Goal: Task Accomplishment & Management: Use online tool/utility

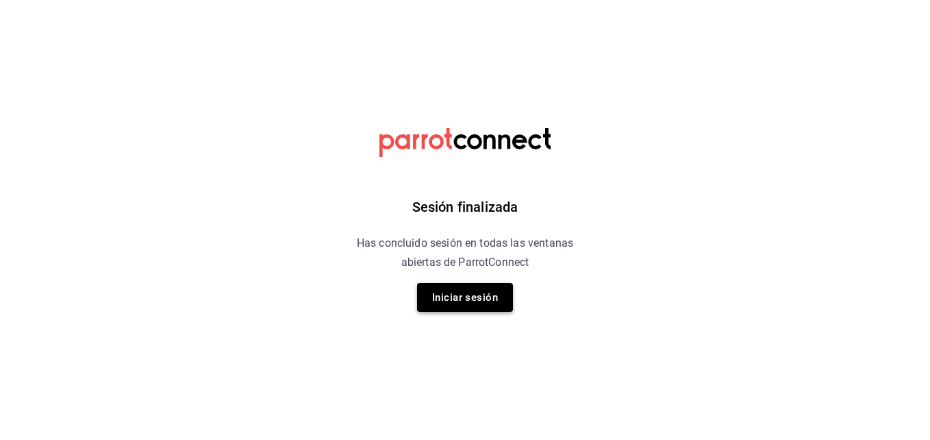
click at [457, 289] on button "Iniciar sesión" at bounding box center [465, 297] width 96 height 29
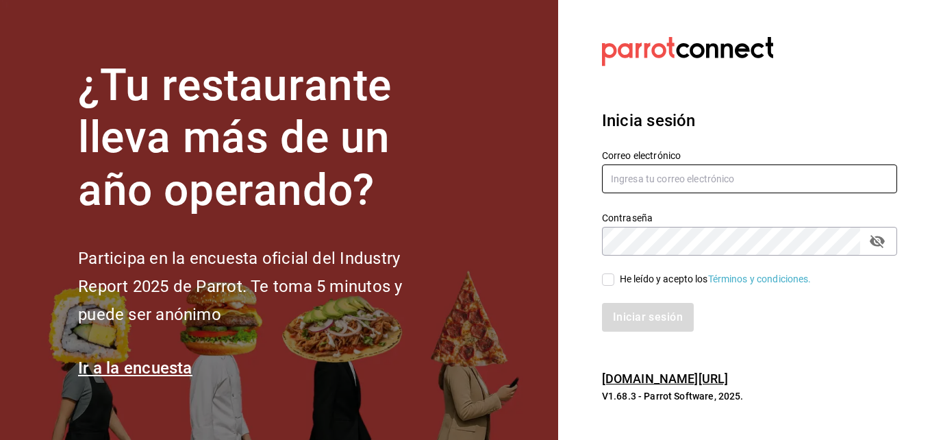
type input "[PERSON_NAME][EMAIL_ADDRESS][PERSON_NAME][DOMAIN_NAME]"
click at [607, 281] on input "He leído y acepto los Términos y condiciones." at bounding box center [608, 279] width 12 height 12
checkbox input "true"
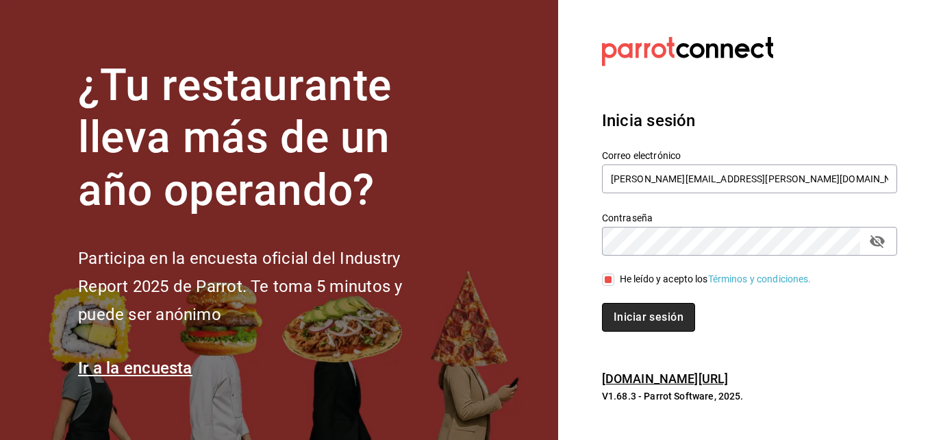
click at [622, 315] on button "Iniciar sesión" at bounding box center [648, 317] width 93 height 29
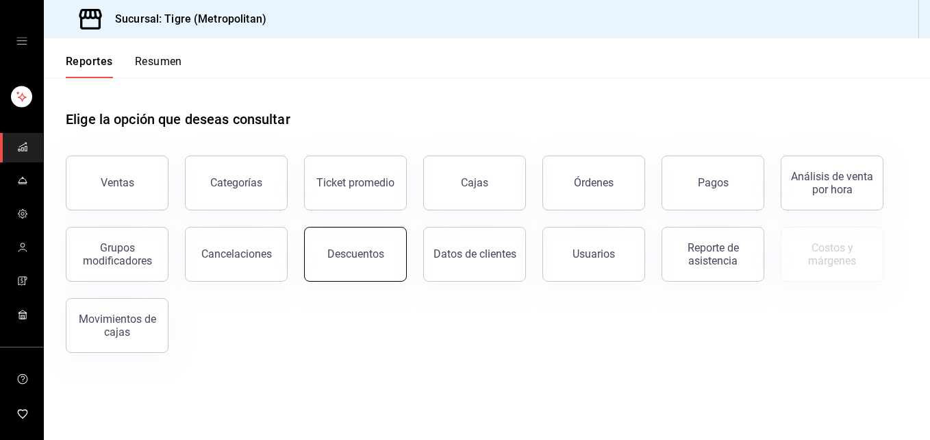
click at [363, 255] on div "Descuentos" at bounding box center [355, 253] width 57 height 13
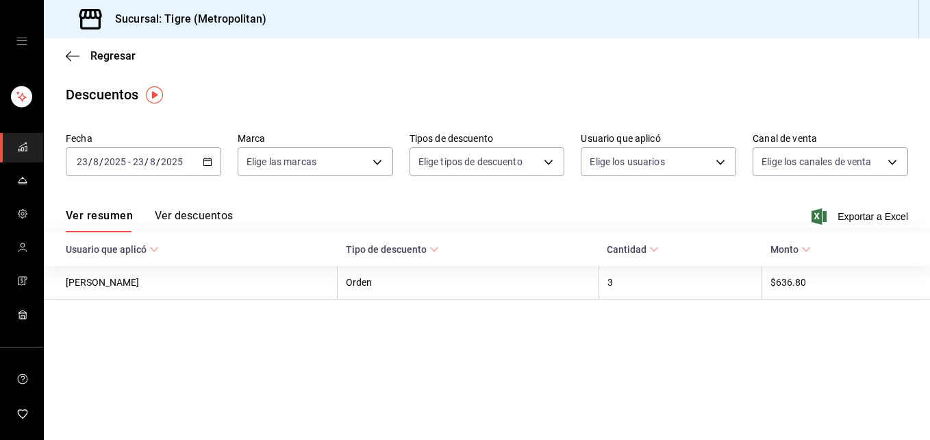
click at [210, 162] on icon "button" at bounding box center [208, 162] width 10 height 10
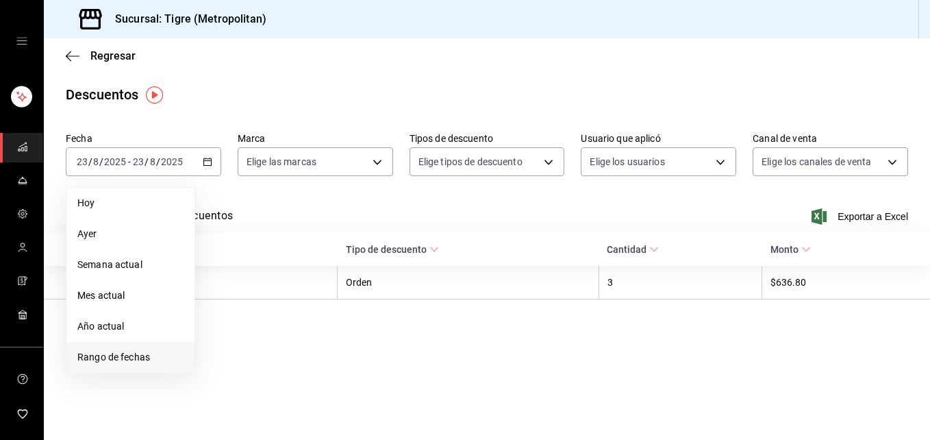
click at [135, 362] on span "Rango de fechas" at bounding box center [130, 357] width 106 height 14
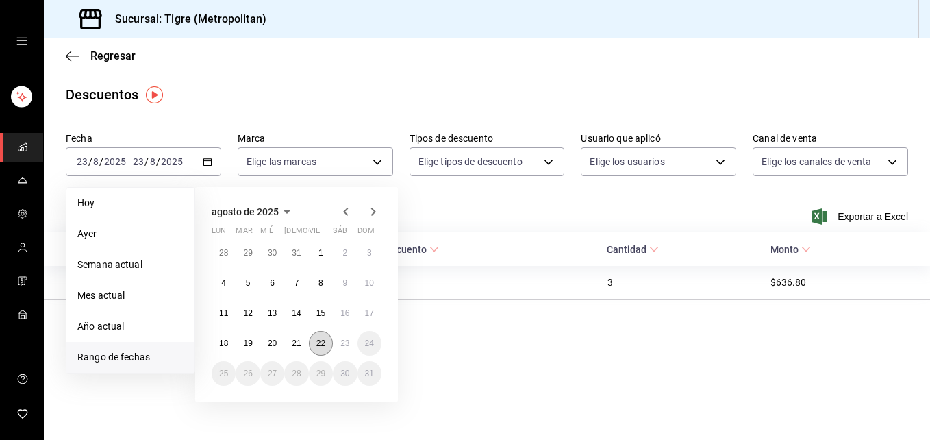
click at [321, 344] on abbr "22" at bounding box center [320, 343] width 9 height 10
click at [339, 347] on button "23" at bounding box center [345, 343] width 24 height 25
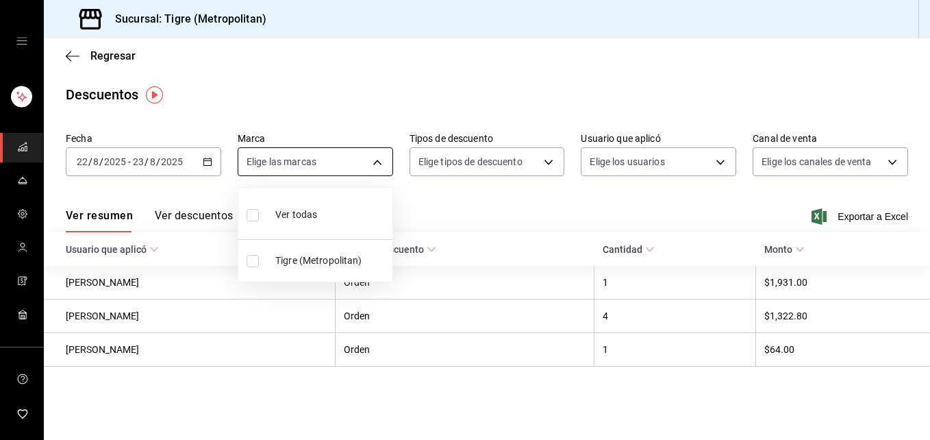
click at [376, 162] on body "Sucursal: Tigre (Metropolitan) Regresar Descuentos Fecha 2025-08-22 22 / 8 / 20…" at bounding box center [465, 220] width 930 height 440
click at [253, 217] on input "checkbox" at bounding box center [252, 215] width 12 height 12
checkbox input "true"
type input "d2a20516-989b-40fe-838d-c8b0b31ef0ff"
checkbox input "true"
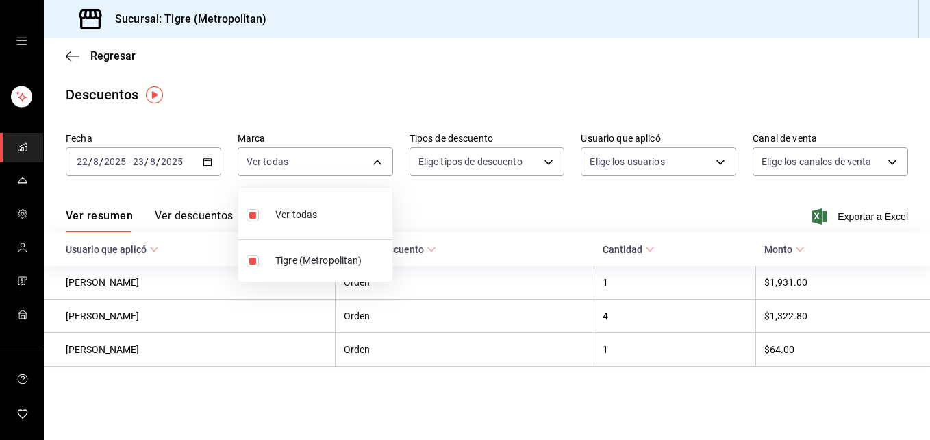
click at [514, 198] on div at bounding box center [465, 220] width 930 height 440
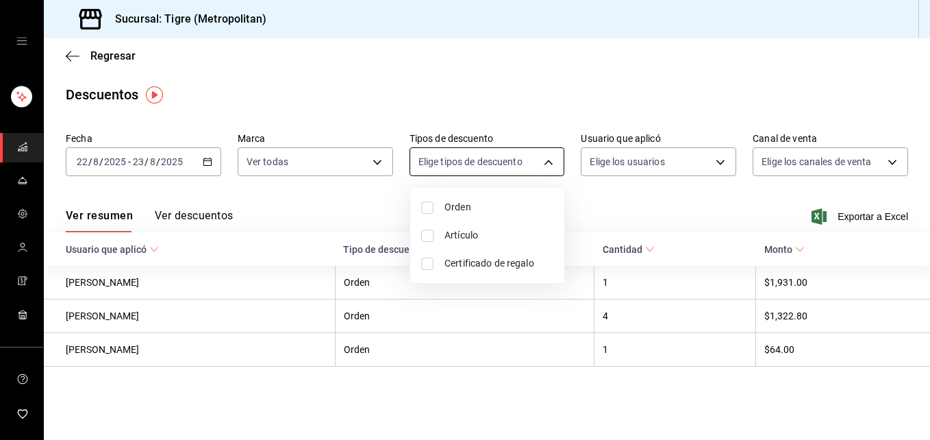
click at [550, 164] on body "Sucursal: Tigre (Metropolitan) Regresar Descuentos Fecha 2025-08-22 22 / 8 / 20…" at bounding box center [465, 220] width 930 height 440
click at [425, 211] on input "checkbox" at bounding box center [427, 207] width 12 height 12
checkbox input "true"
type input "ORDER"
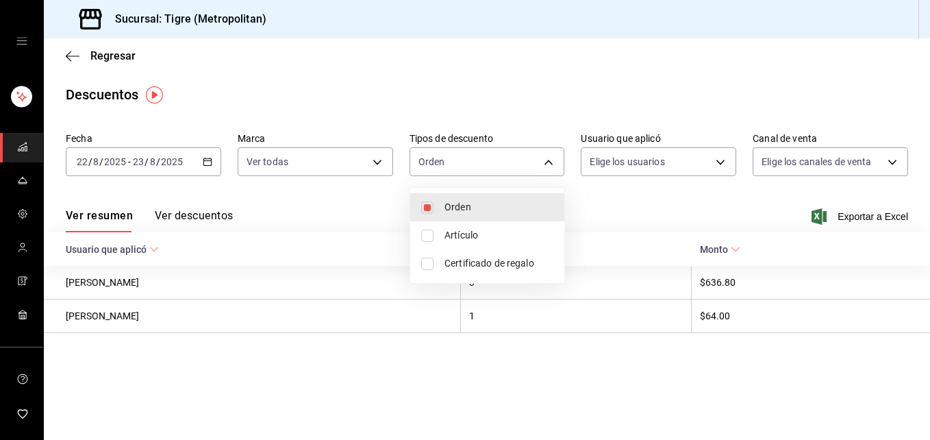
click at [428, 237] on input "checkbox" at bounding box center [427, 235] width 12 height 12
checkbox input "true"
type input "ORDER,ORDER_ITEM"
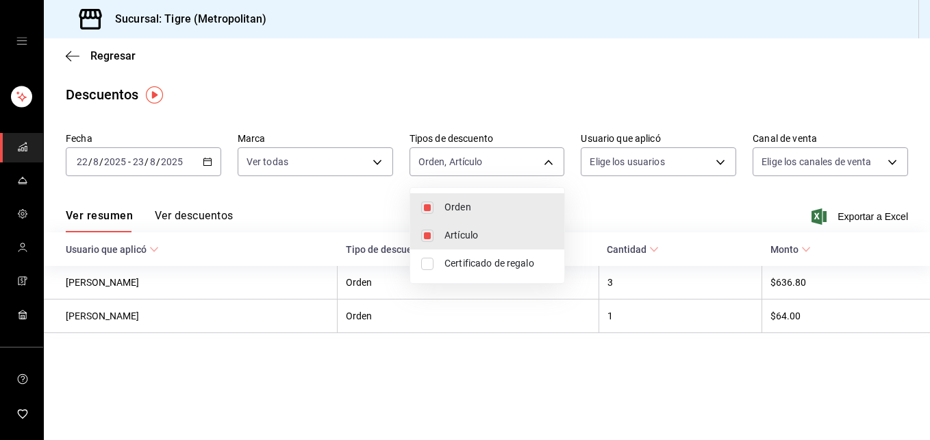
click at [426, 268] on input "checkbox" at bounding box center [427, 263] width 12 height 12
checkbox input "true"
type input "ORDER,ORDER_ITEM,CARD_REWARD"
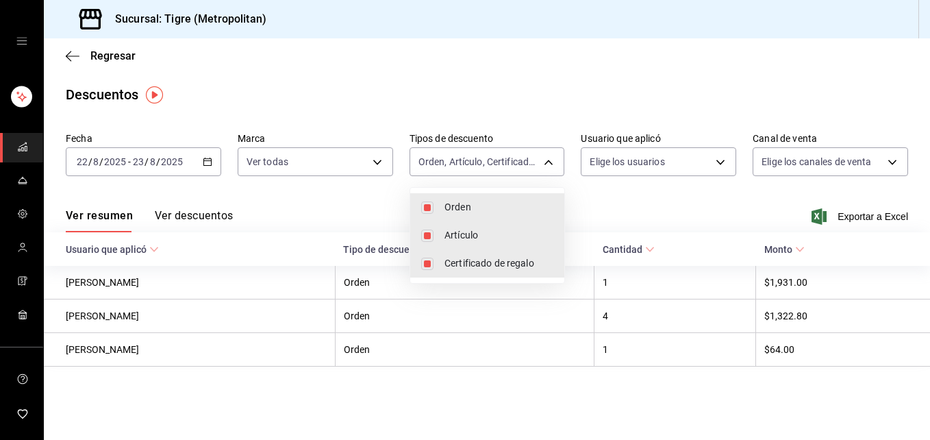
click at [720, 163] on div at bounding box center [465, 220] width 930 height 440
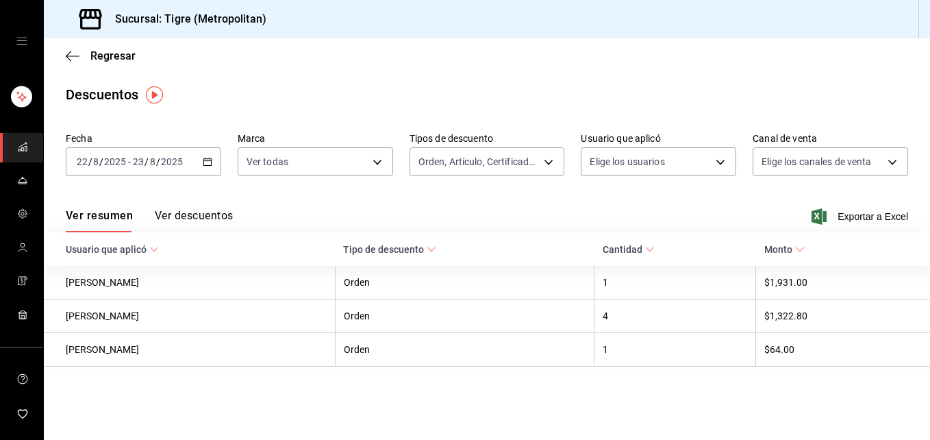
click at [720, 163] on body "Sucursal: Tigre (Metropolitan) Regresar Descuentos Fecha 2025-08-22 22 / 8 / 20…" at bounding box center [465, 220] width 930 height 440
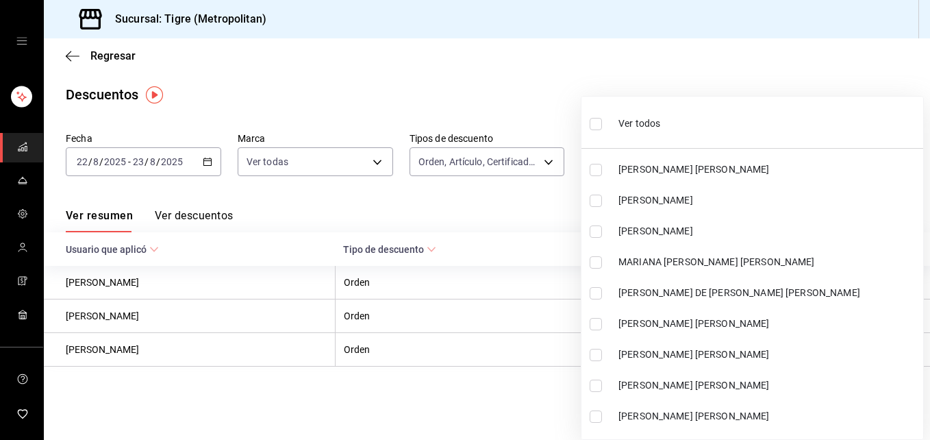
click at [596, 131] on label at bounding box center [599, 124] width 18 height 20
click at [596, 130] on input "checkbox" at bounding box center [596, 124] width 12 height 12
checkbox input "false"
click at [596, 131] on ul "Ver todos Marco Antonio Gomez Jairo Damian Morales ENRIQUE PEÑA CONTRERAS MARIA…" at bounding box center [752, 268] width 342 height 342
checkbox input "false"
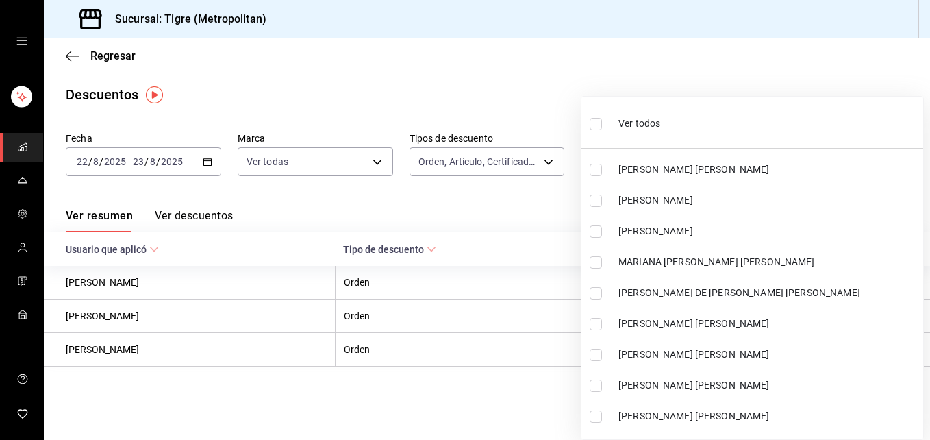
checkbox input "false"
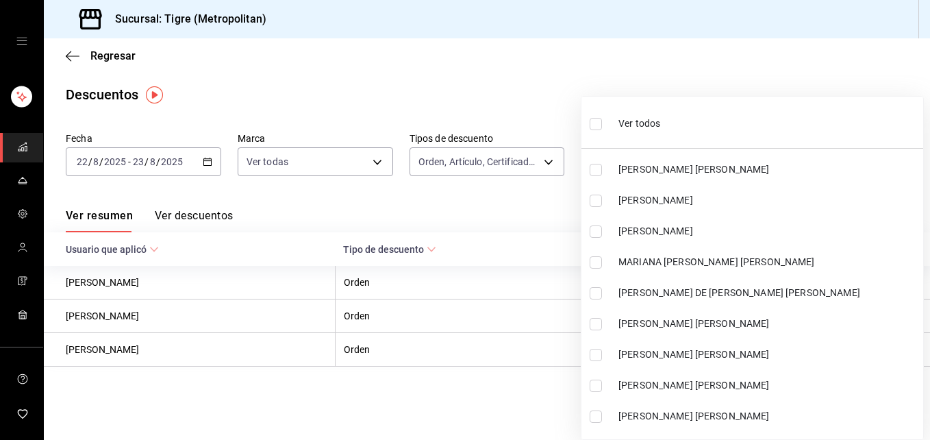
checkbox input "false"
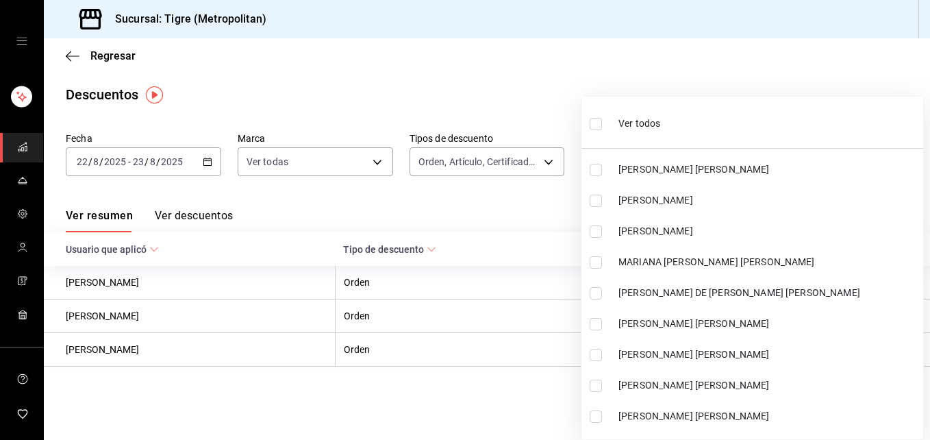
checkbox input "false"
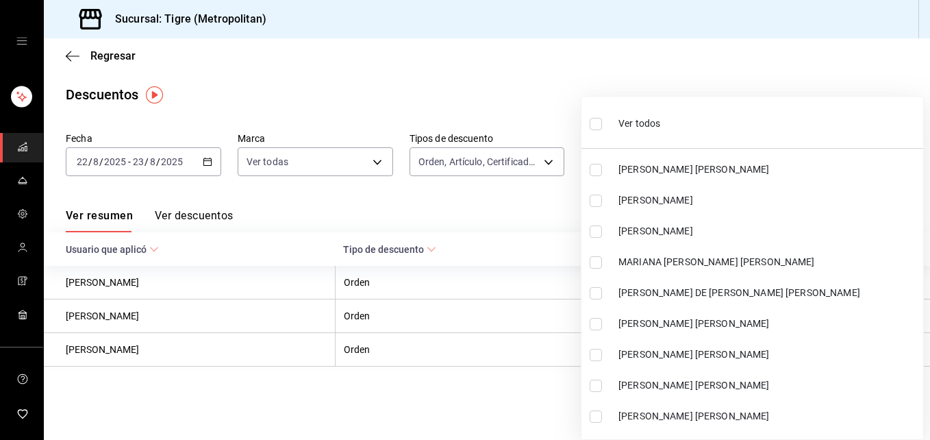
checkbox input "false"
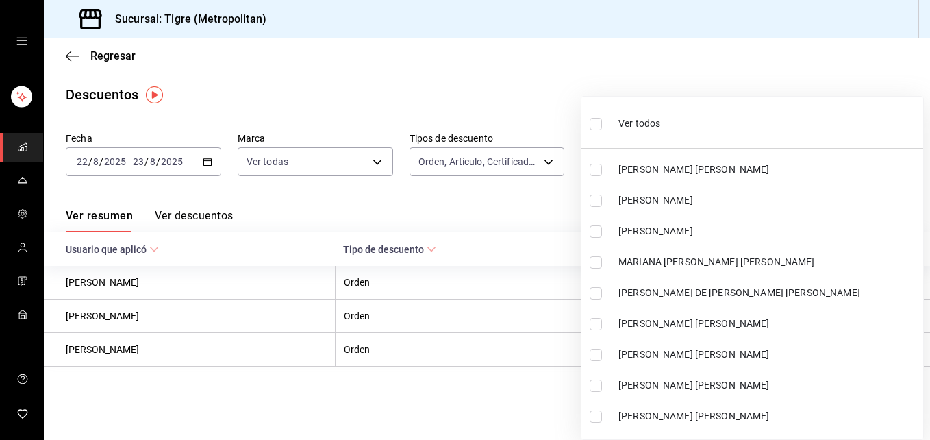
checkbox input "false"
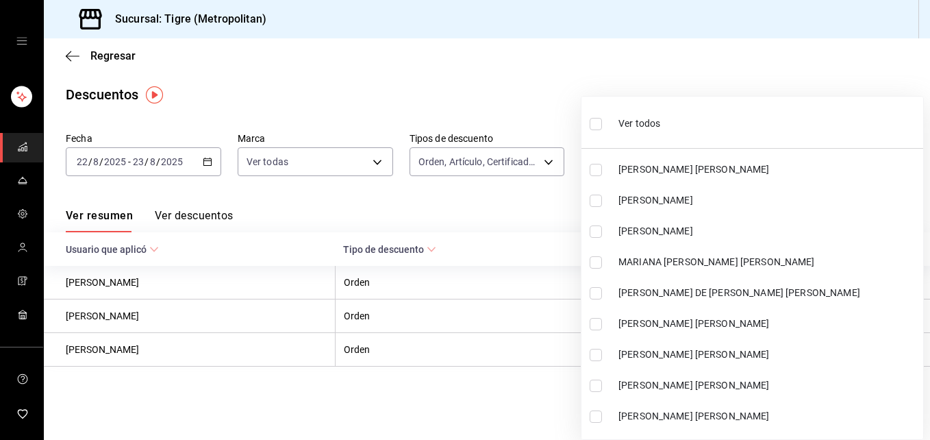
checkbox input "false"
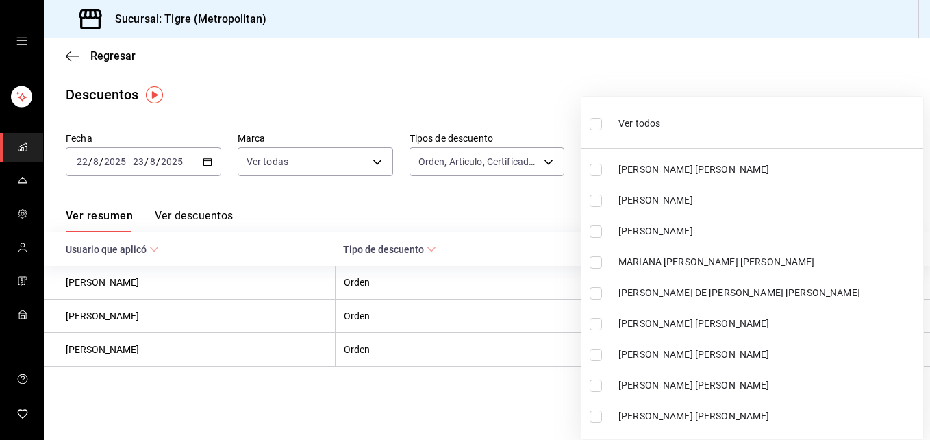
checkbox input "false"
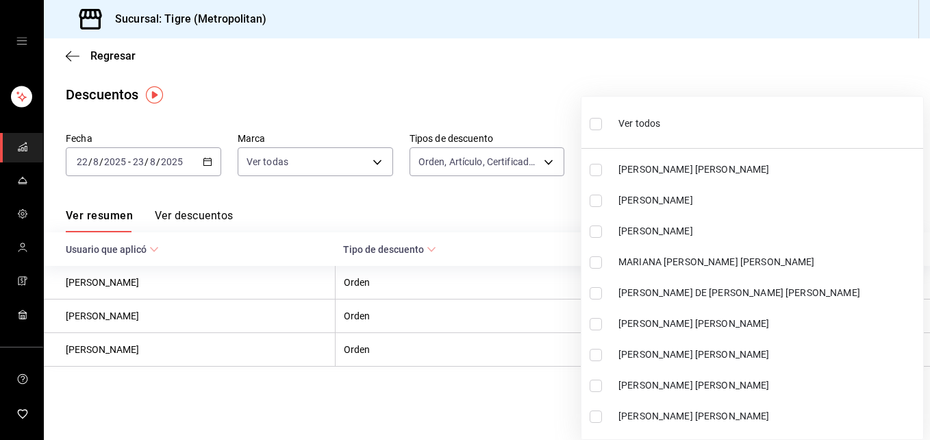
checkbox input "false"
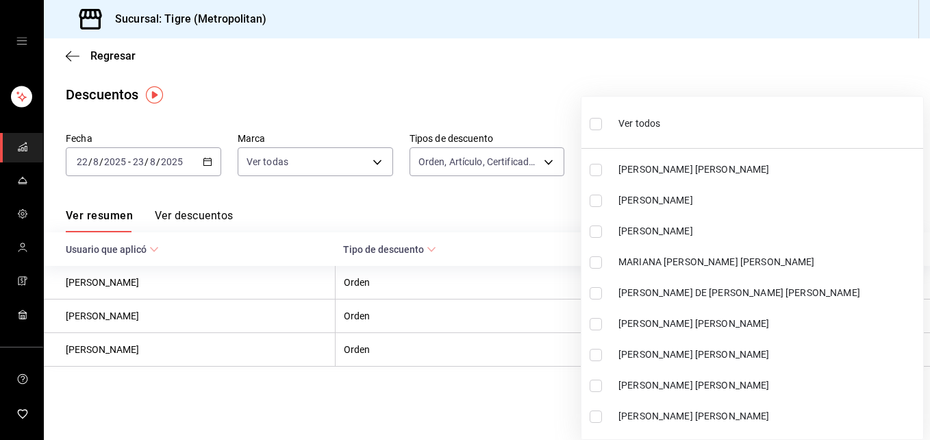
checkbox input "false"
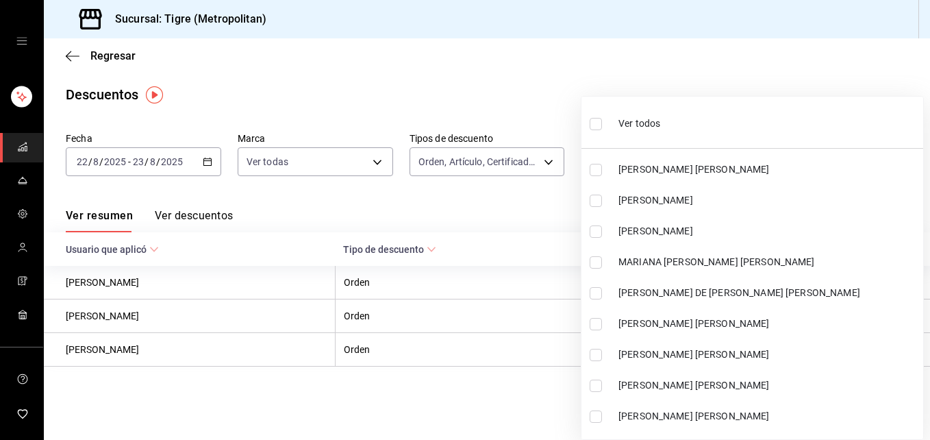
checkbox input "false"
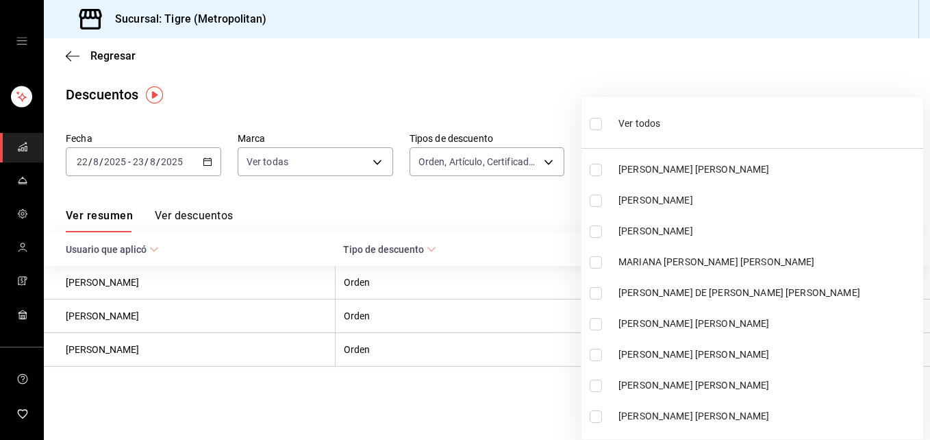
checkbox input "false"
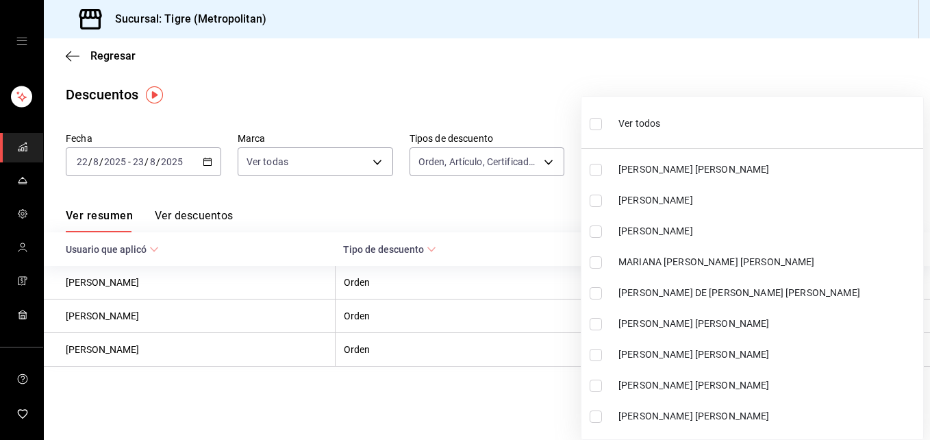
checkbox input "false"
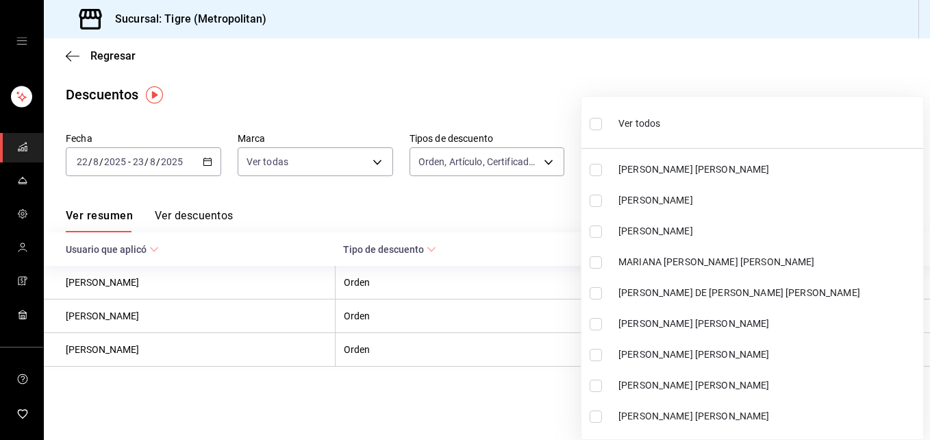
checkbox input "false"
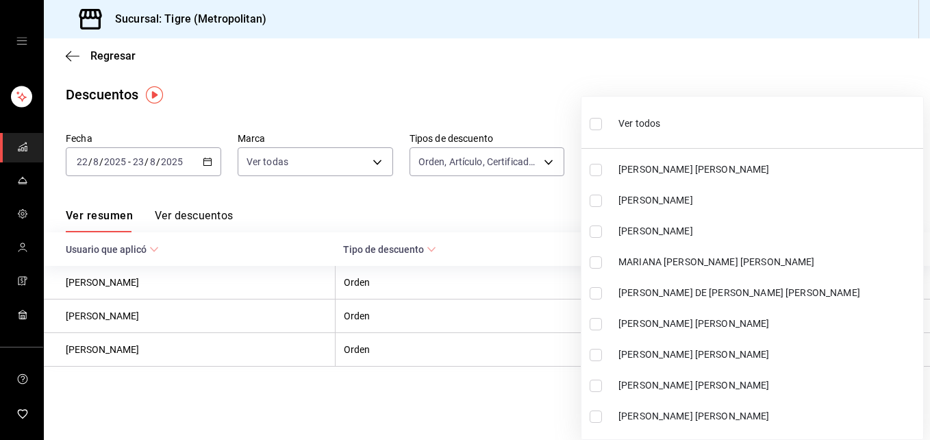
checkbox input "false"
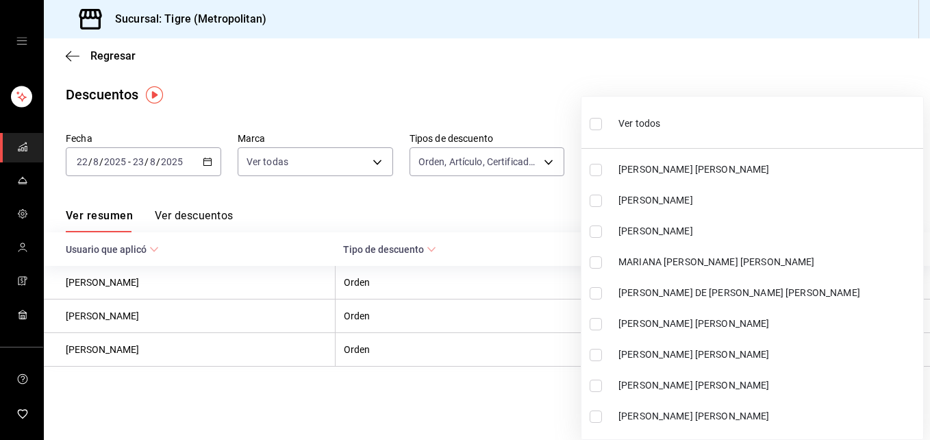
checkbox input "false"
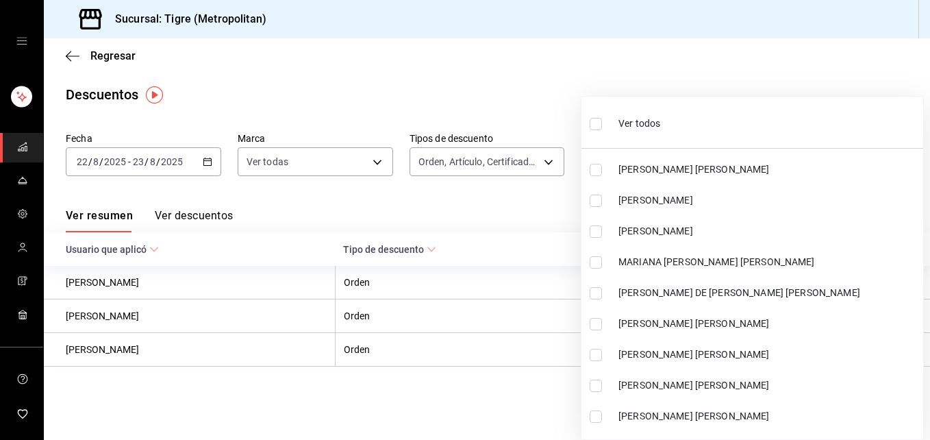
checkbox input "false"
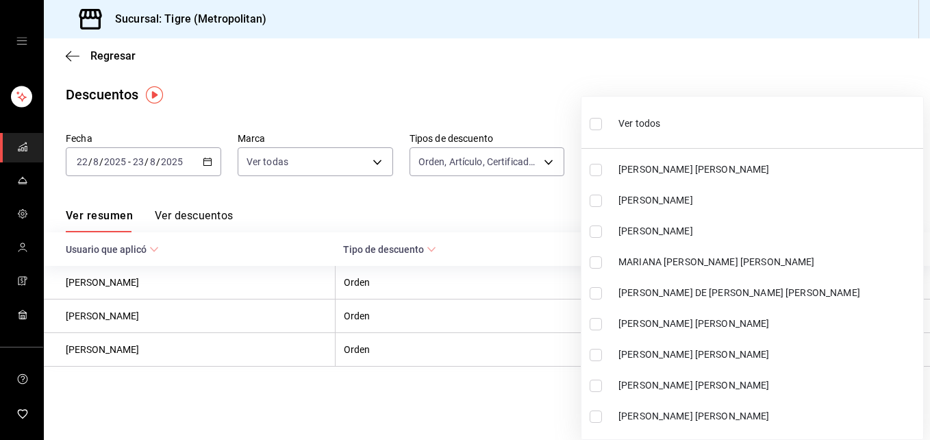
checkbox input "false"
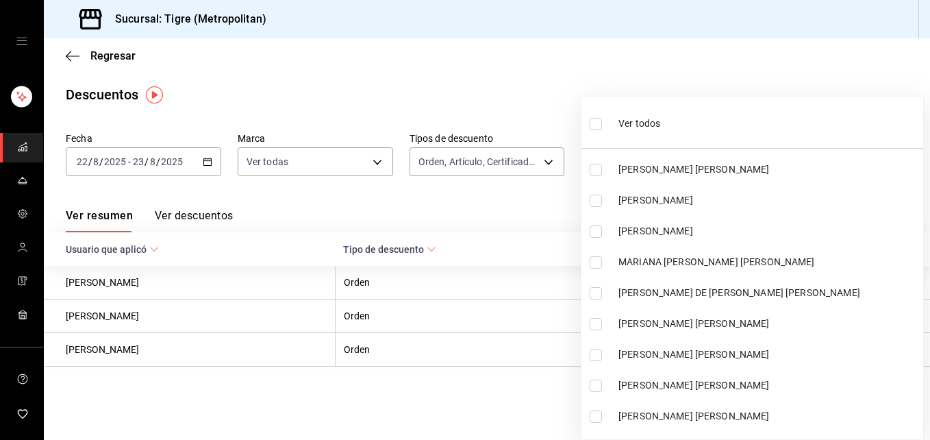
checkbox input "false"
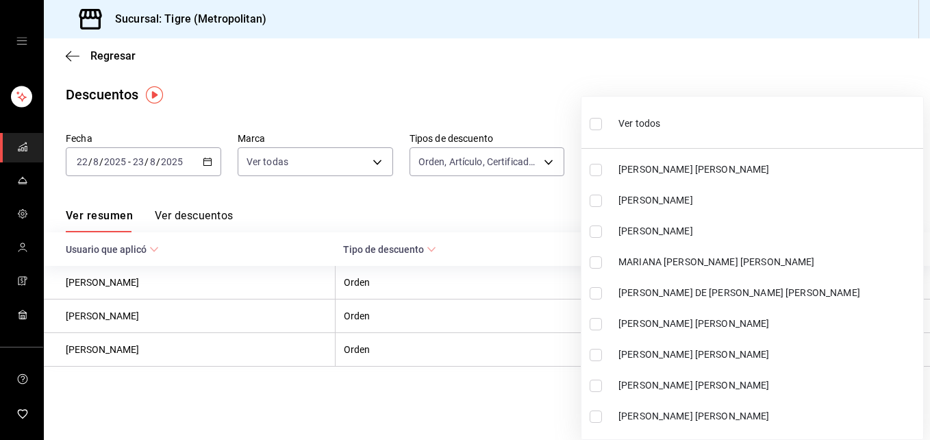
checkbox input "false"
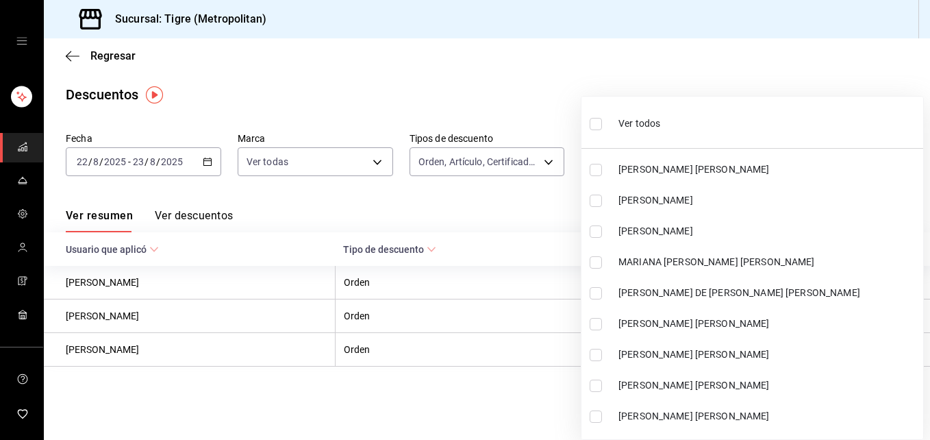
checkbox input "false"
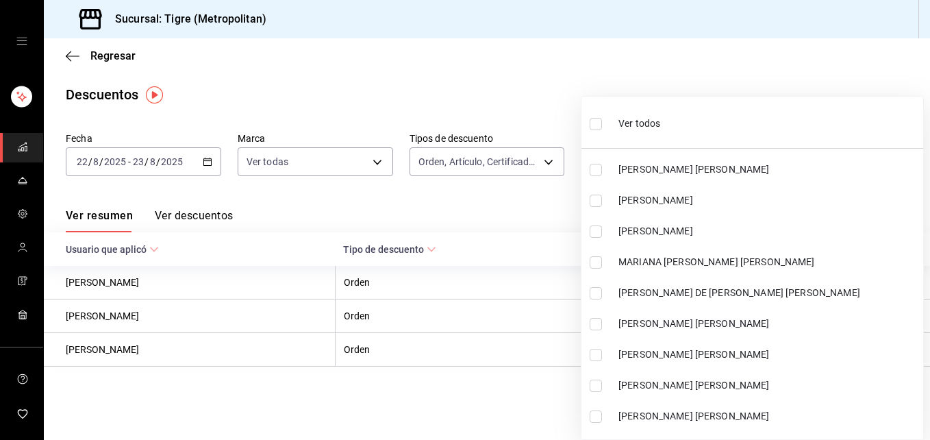
checkbox input "false"
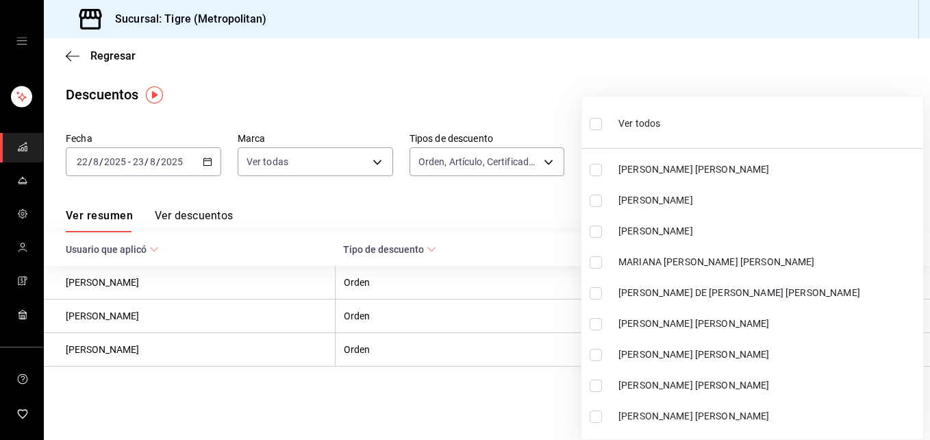
checkbox input "false"
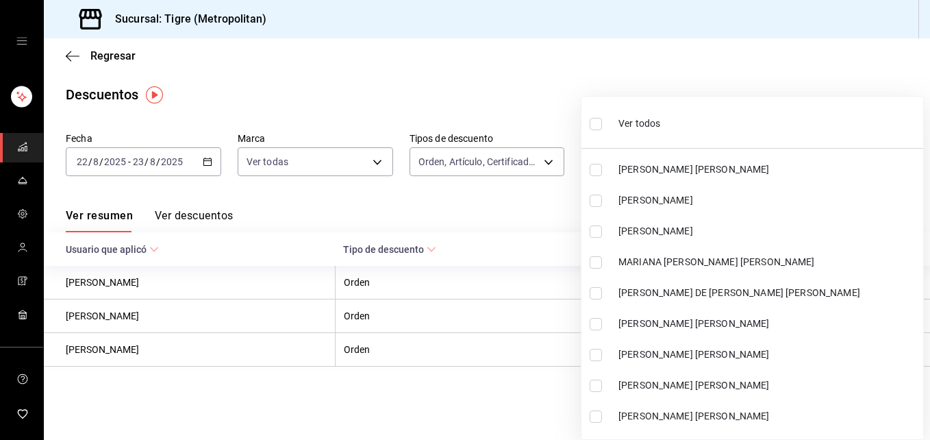
checkbox input "false"
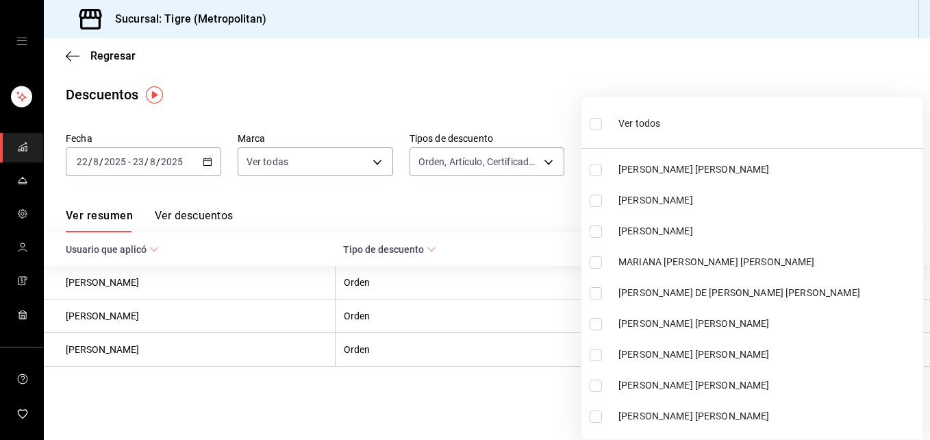
checkbox input "false"
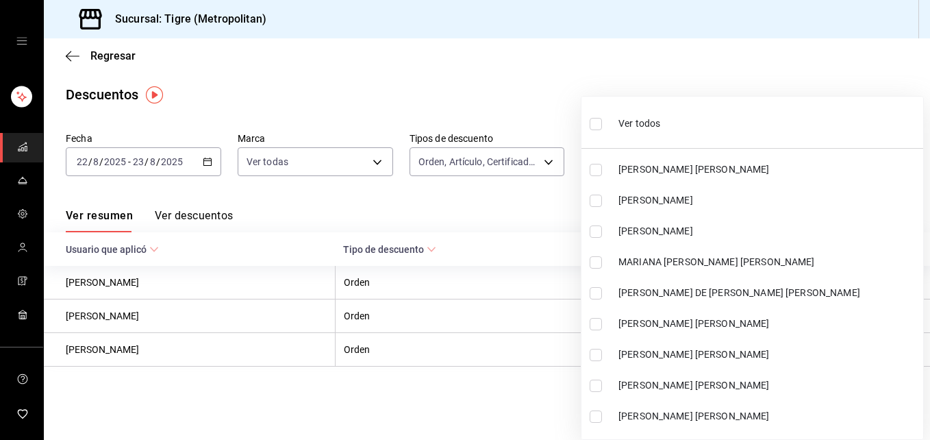
checkbox input "false"
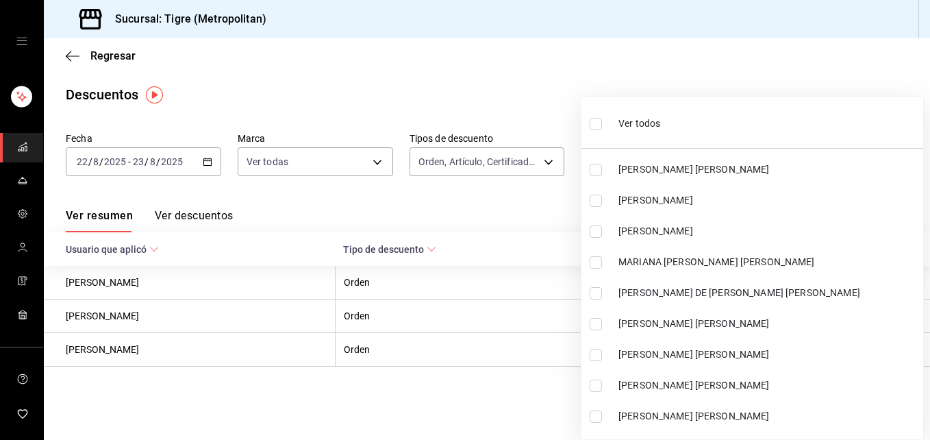
checkbox input "false"
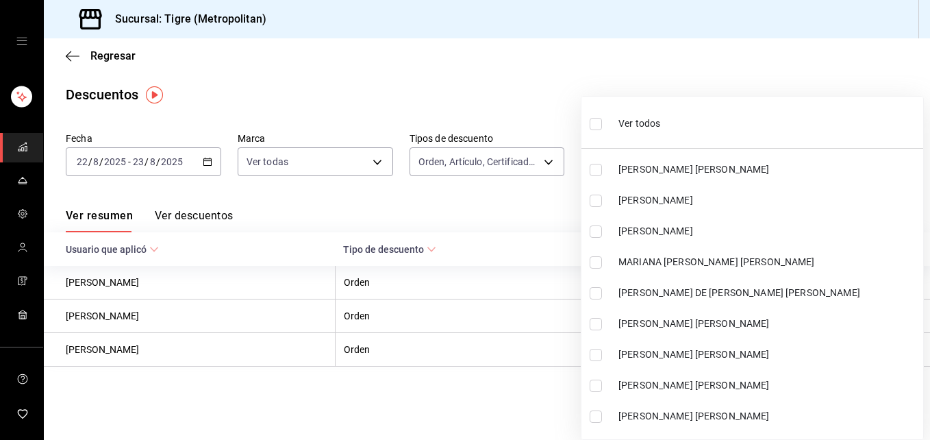
checkbox input "false"
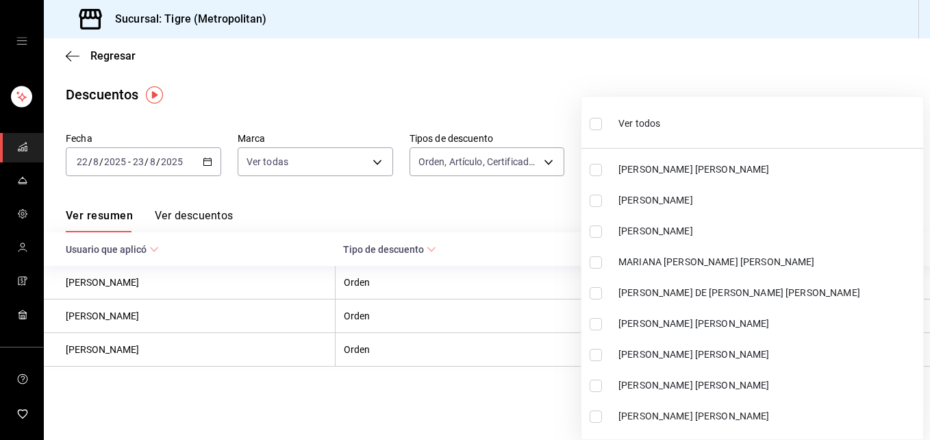
checkbox input "false"
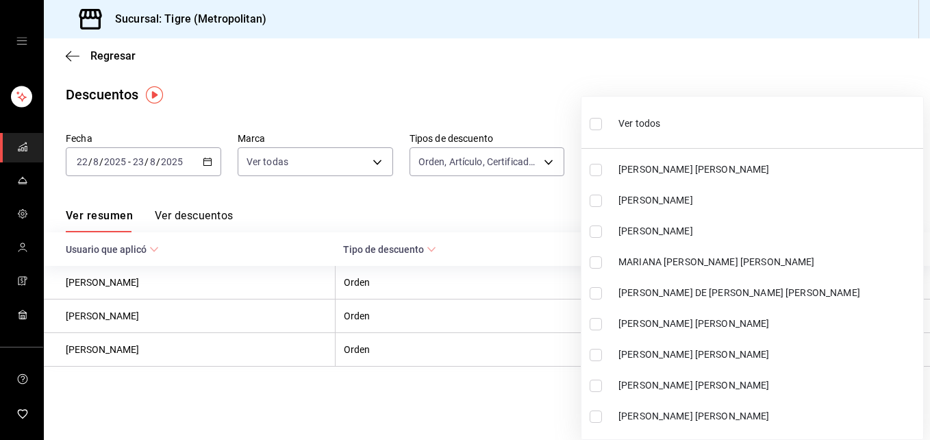
checkbox input "false"
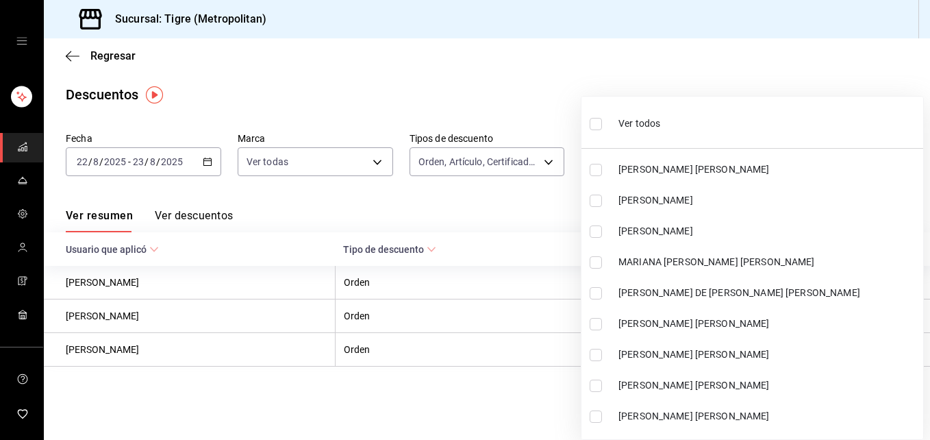
checkbox input "false"
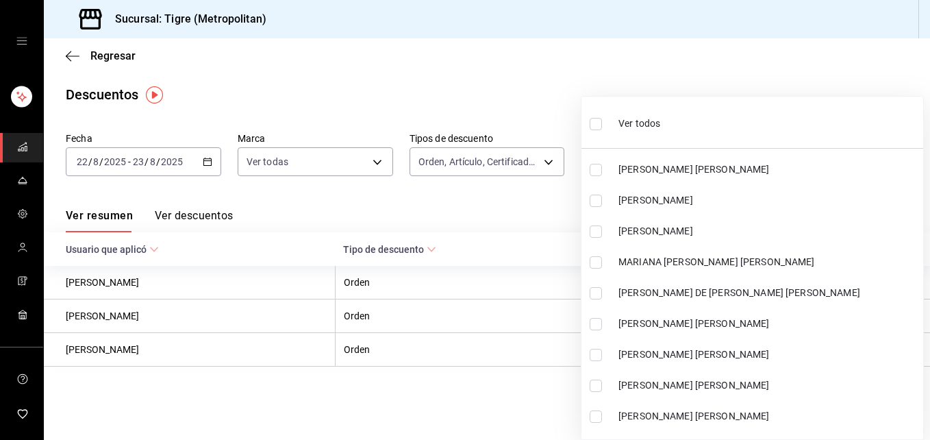
checkbox input "false"
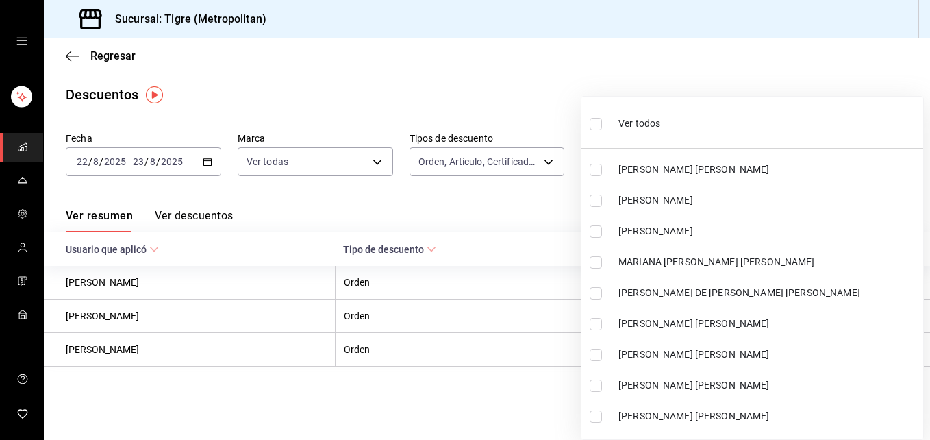
checkbox input "false"
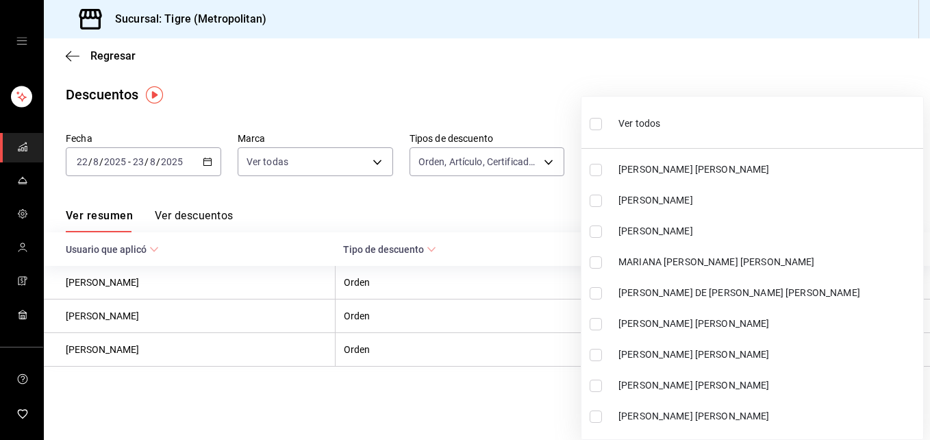
checkbox input "false"
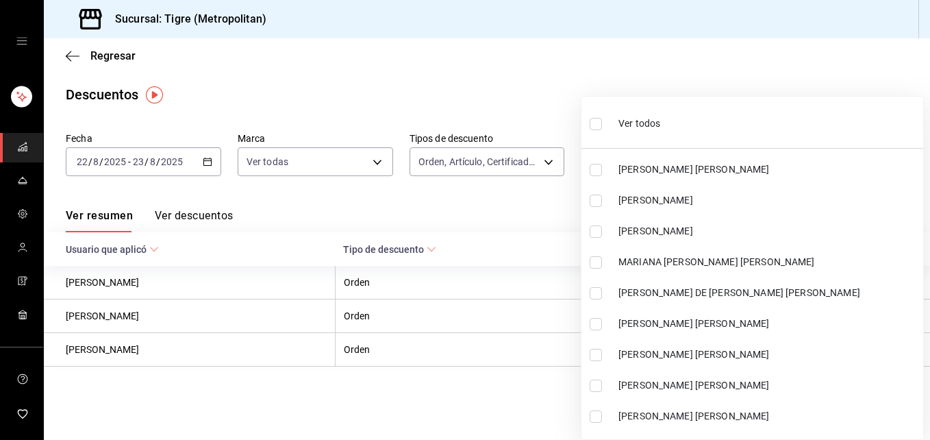
checkbox input "false"
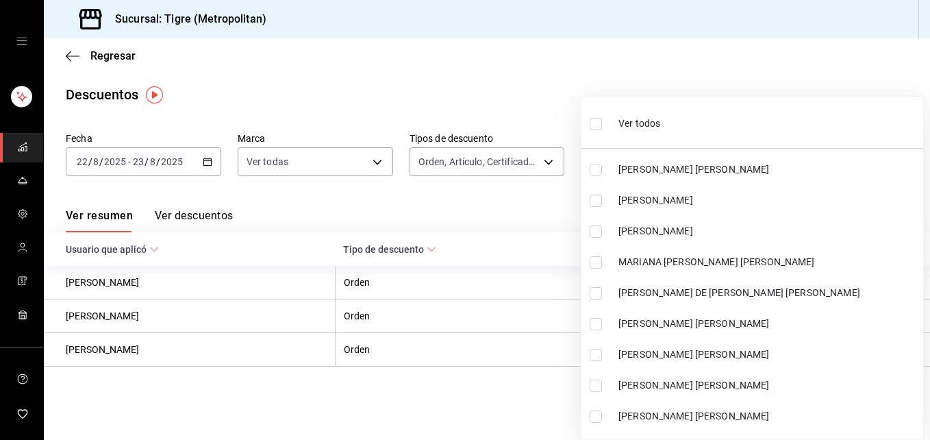
checkbox input "false"
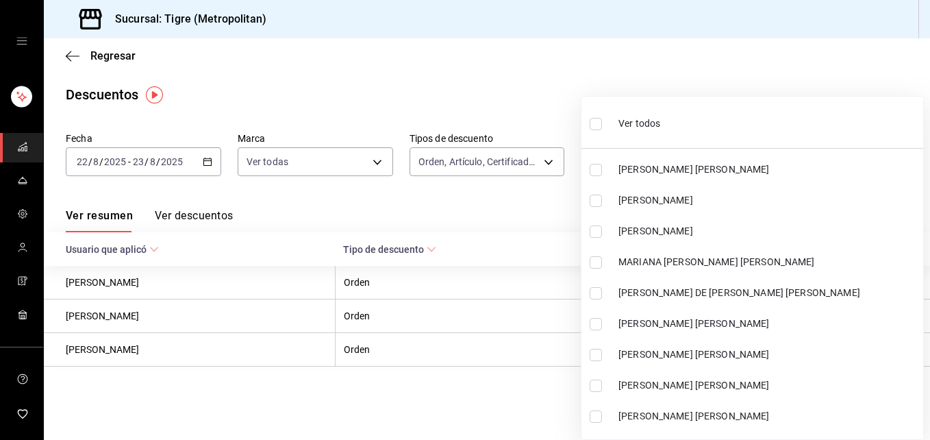
checkbox input "false"
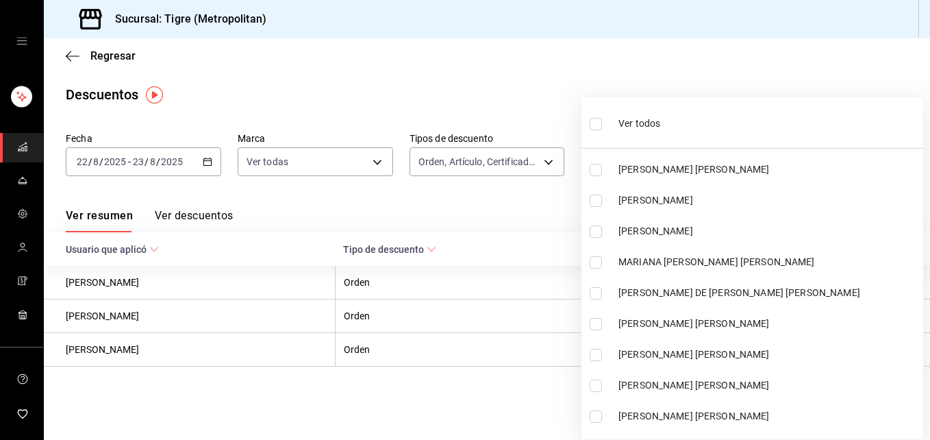
checkbox input "false"
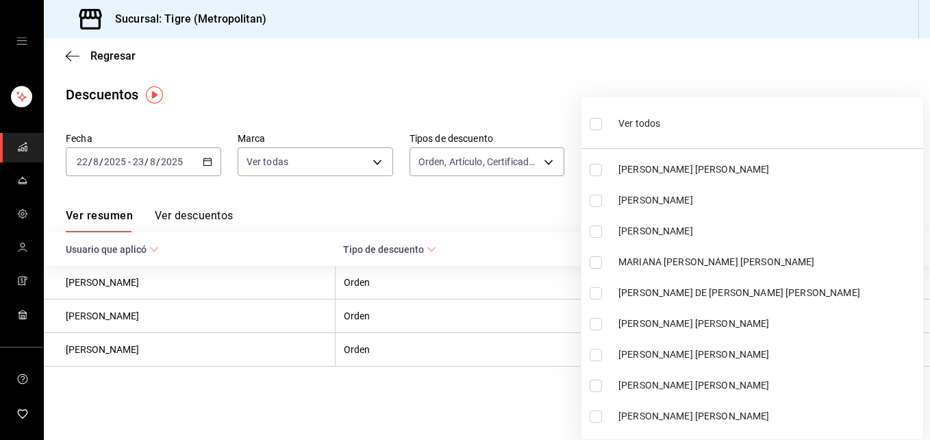
checkbox input "false"
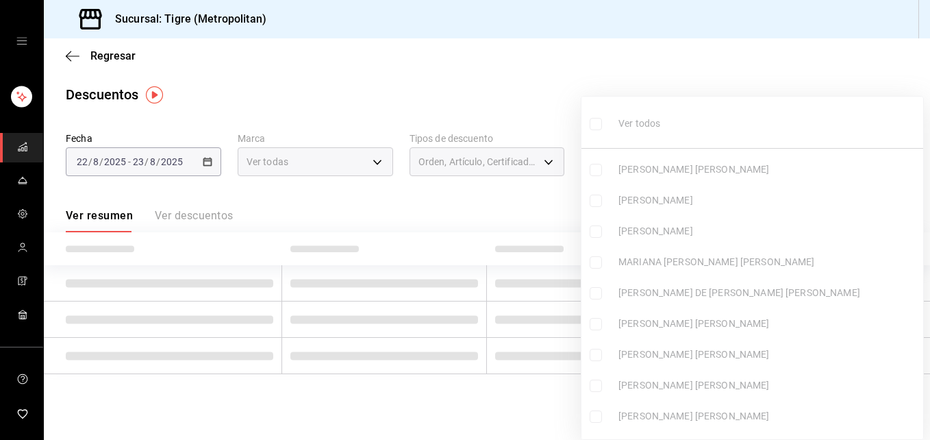
click at [597, 127] on input "checkbox" at bounding box center [596, 124] width 12 height 12
click at [597, 127] on ul "Ver todos Marco Antonio Gomez Jairo Damian Morales ENRIQUE PEÑA CONTRERAS MARIA…" at bounding box center [752, 268] width 342 height 342
click at [892, 162] on div at bounding box center [465, 220] width 930 height 440
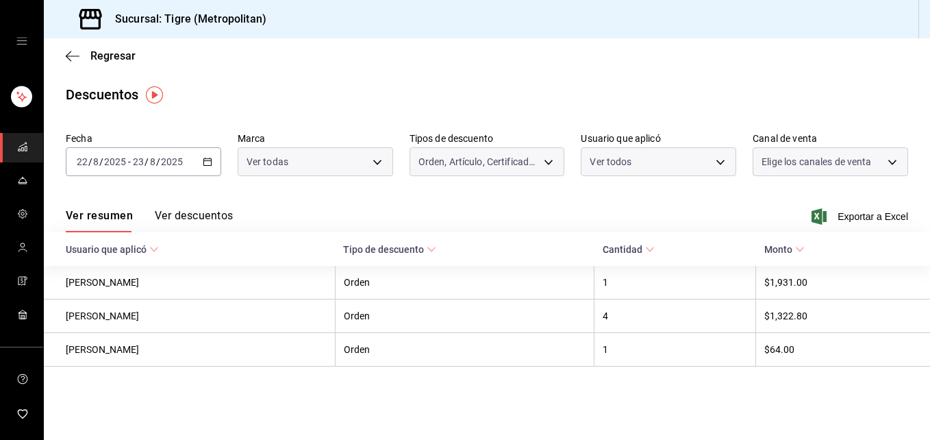
click at [892, 162] on div at bounding box center [465, 220] width 930 height 440
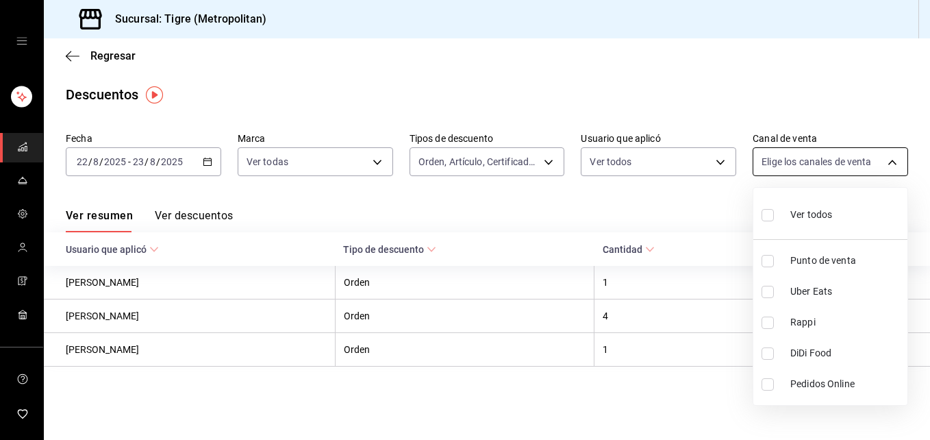
click at [893, 163] on body "Sucursal: Tigre (Metropolitan) Regresar Descuentos Fecha 2025-08-22 22 / 8 / 20…" at bounding box center [465, 220] width 930 height 440
click at [770, 218] on input "checkbox" at bounding box center [767, 215] width 12 height 12
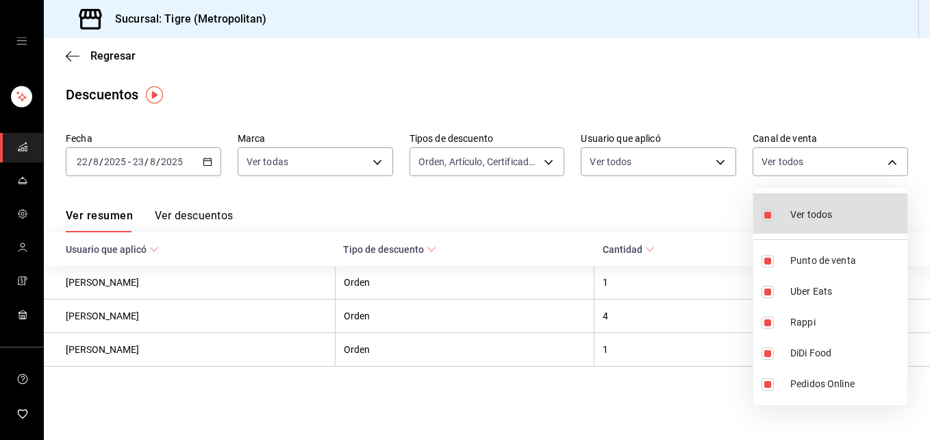
click at [552, 201] on div at bounding box center [465, 220] width 930 height 440
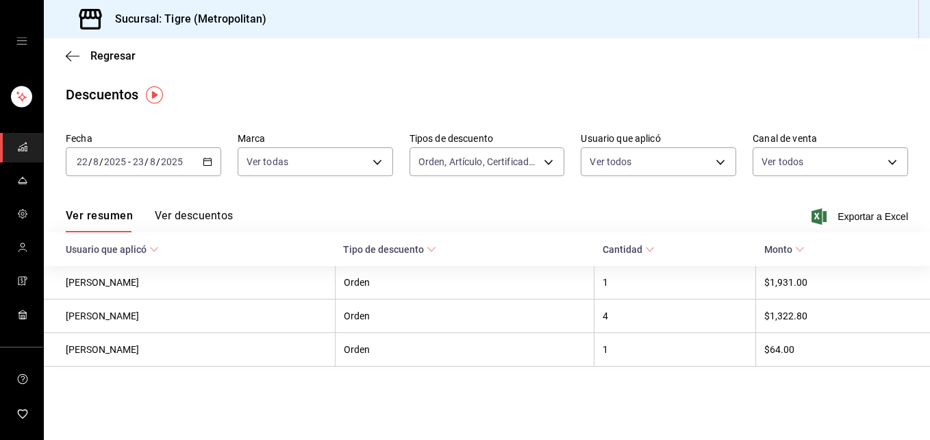
click at [188, 213] on button "Ver descuentos" at bounding box center [194, 220] width 78 height 23
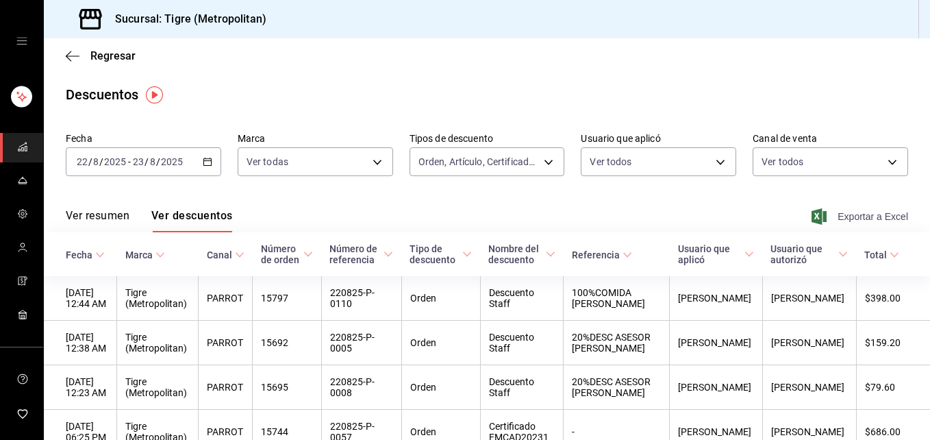
click at [848, 216] on span "Exportar a Excel" at bounding box center [861, 216] width 94 height 16
click at [208, 164] on icon "button" at bounding box center [208, 162] width 10 height 10
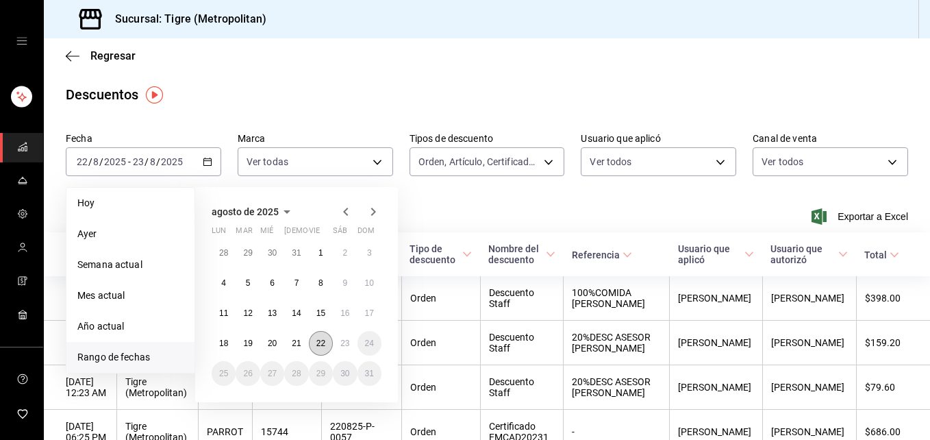
click at [323, 344] on abbr "22" at bounding box center [320, 343] width 9 height 10
click at [338, 344] on button "23" at bounding box center [345, 343] width 24 height 25
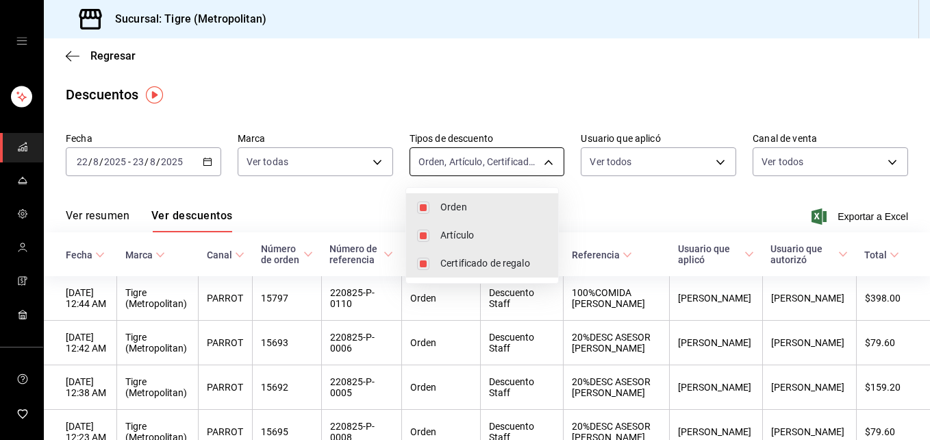
click at [541, 162] on body "Sucursal: Tigre (Metropolitan) Regresar Descuentos Fecha 2025-08-22 22 / 8 / 20…" at bounding box center [465, 220] width 930 height 440
click at [597, 199] on div at bounding box center [465, 220] width 930 height 440
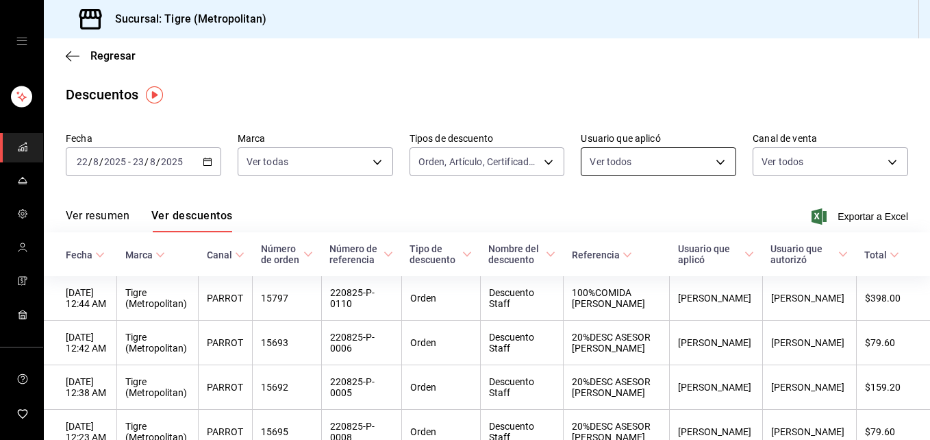
click at [713, 162] on body "Sucursal: Tigre (Metropolitan) Regresar Descuentos Fecha 2025-08-22 22 / 8 / 20…" at bounding box center [465, 220] width 930 height 440
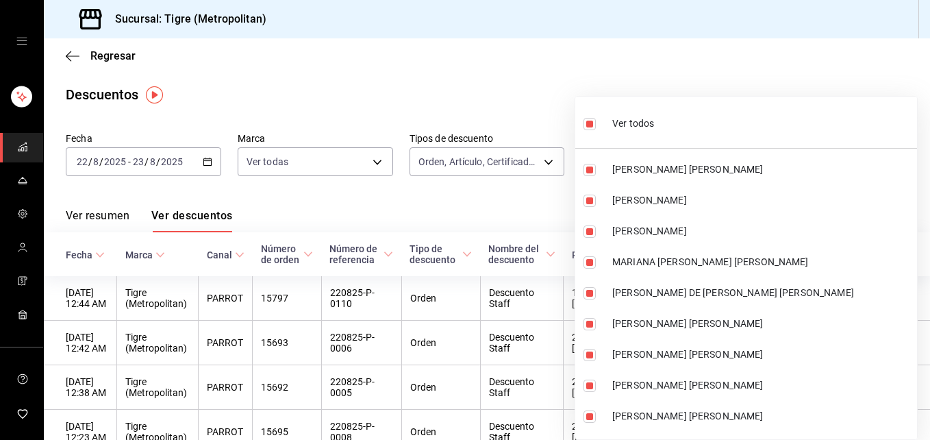
click at [755, 73] on div at bounding box center [465, 220] width 930 height 440
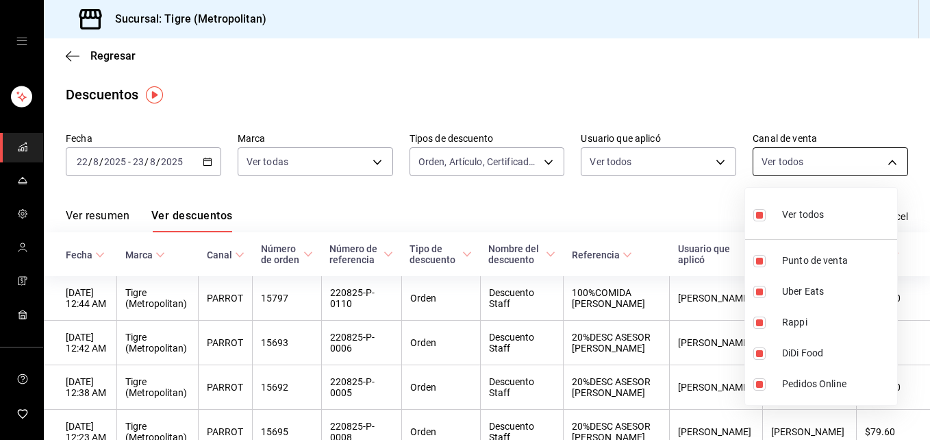
click at [882, 162] on body "Sucursal: Tigre (Metropolitan) Regresar Descuentos Fecha 2025-08-22 22 / 8 / 20…" at bounding box center [465, 220] width 930 height 440
click at [884, 61] on div at bounding box center [465, 220] width 930 height 440
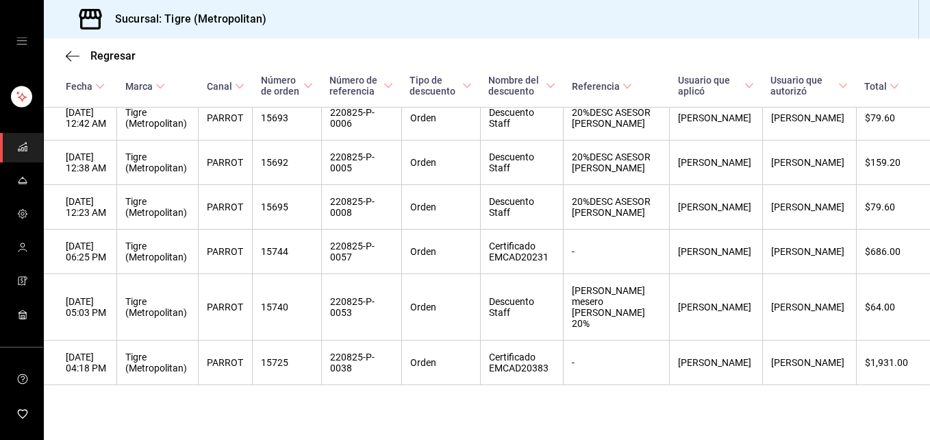
scroll to position [262, 0]
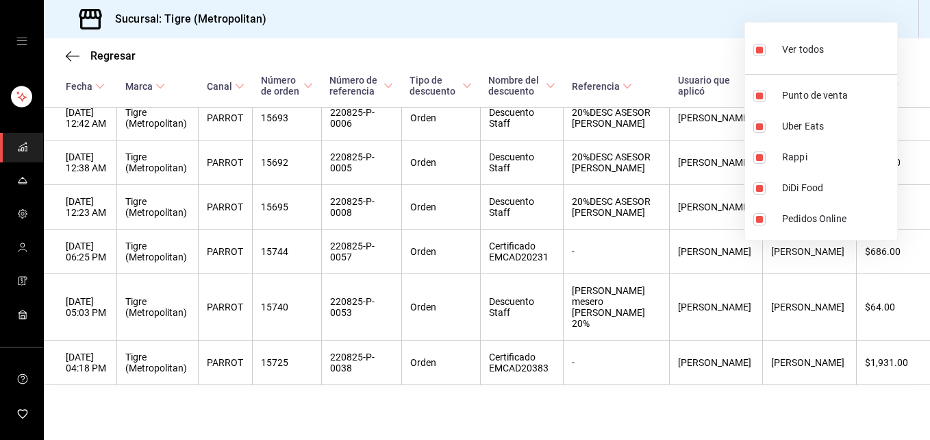
click at [716, 405] on div at bounding box center [465, 220] width 930 height 440
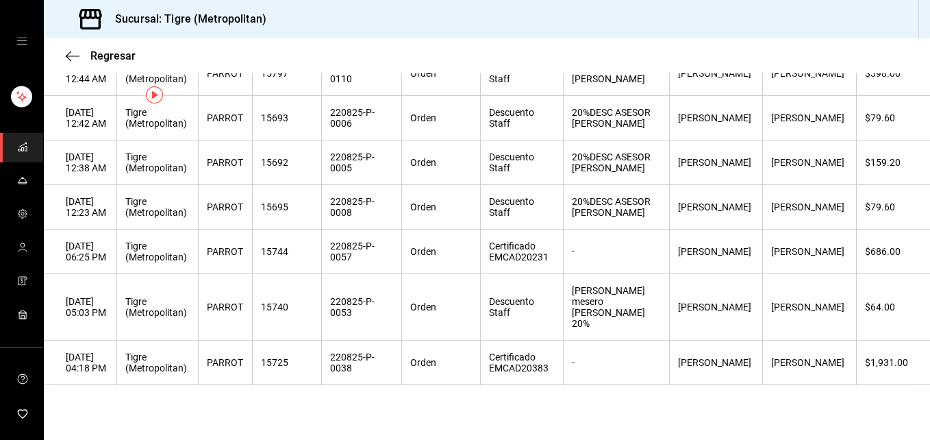
scroll to position [0, 0]
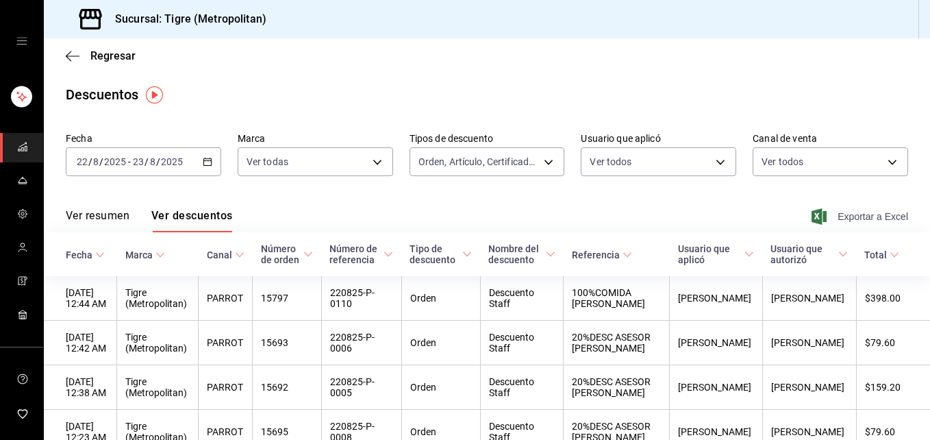
click at [839, 219] on span "Exportar a Excel" at bounding box center [861, 216] width 94 height 16
